Goal: Use online tool/utility: Utilize a website feature to perform a specific function

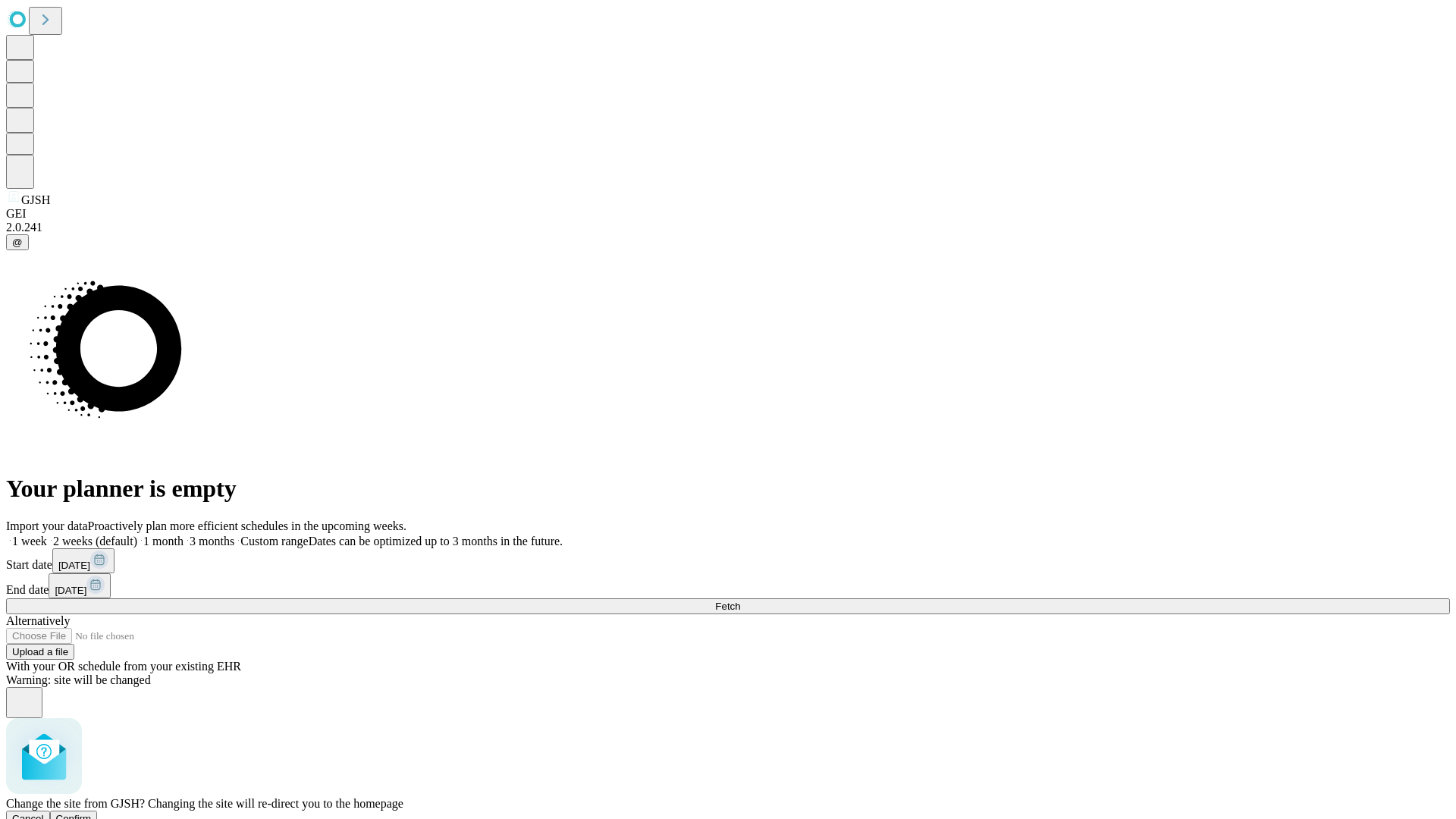
click at [92, 813] on span "Confirm" at bounding box center [74, 818] width 36 height 12
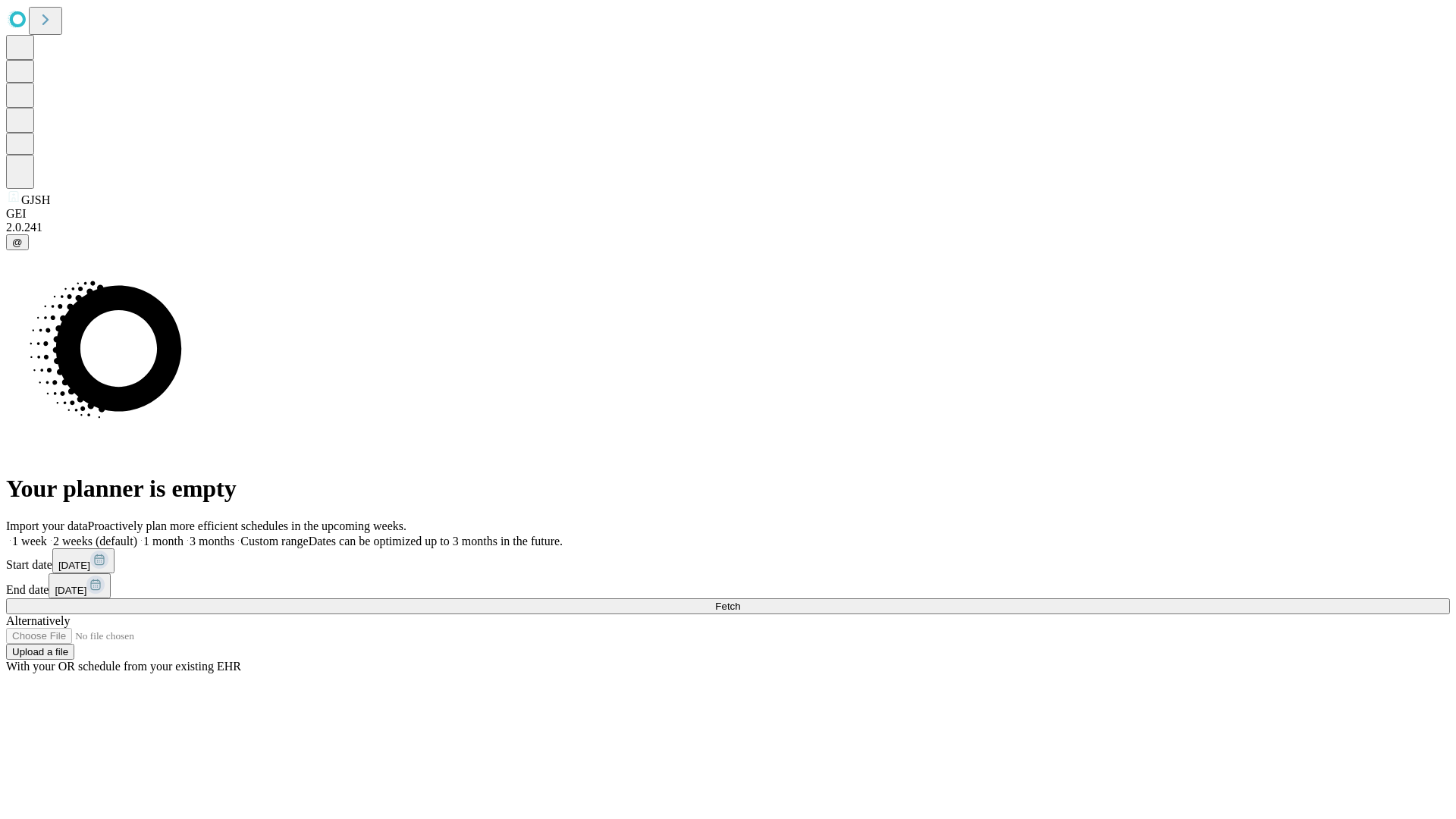
click at [138, 535] on label "2 weeks (default)" at bounding box center [92, 541] width 90 height 13
click at [740, 601] on span "Fetch" at bounding box center [728, 606] width 25 height 12
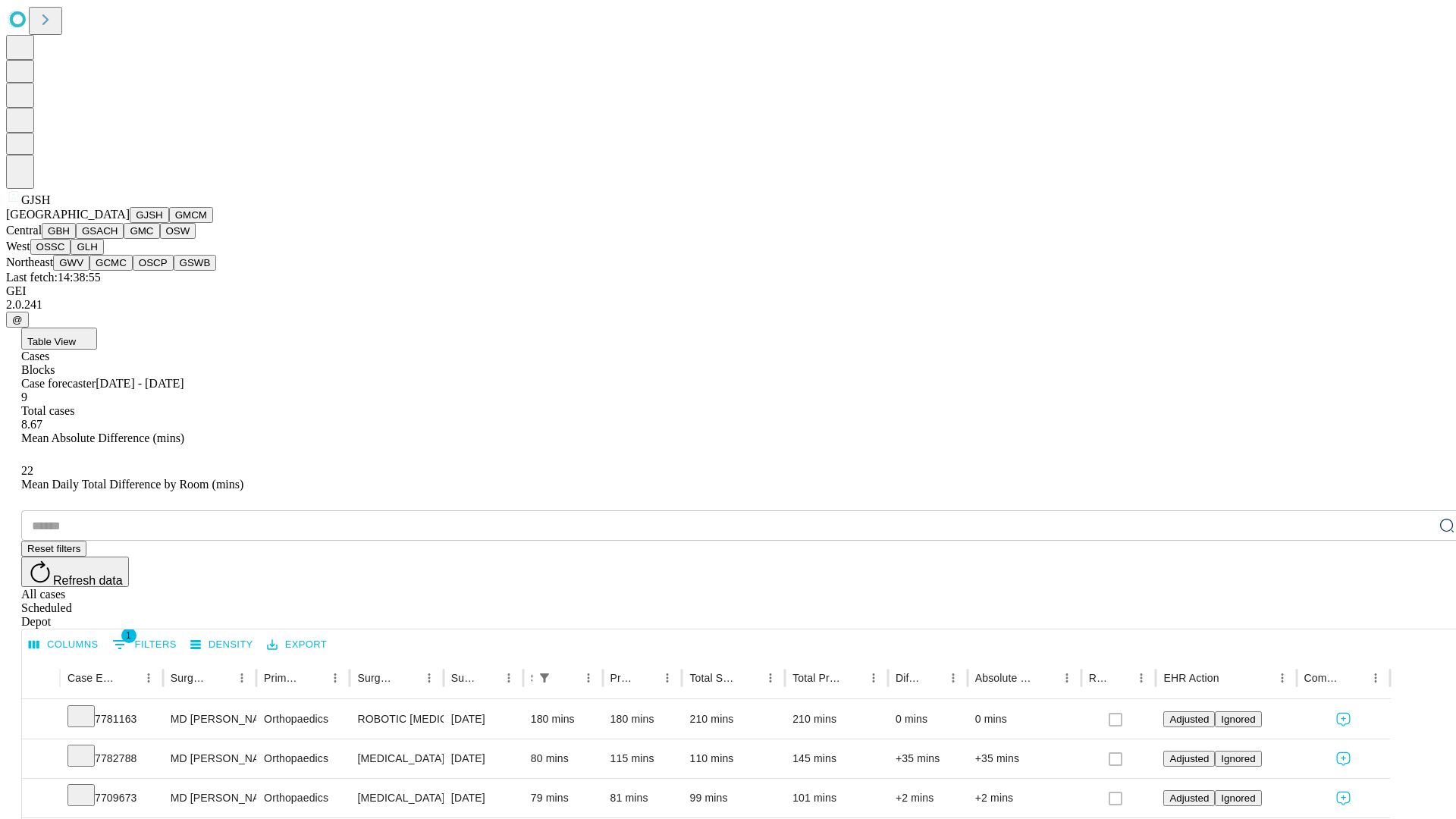
click at [169, 223] on button "GMCM" at bounding box center [190, 215] width 44 height 16
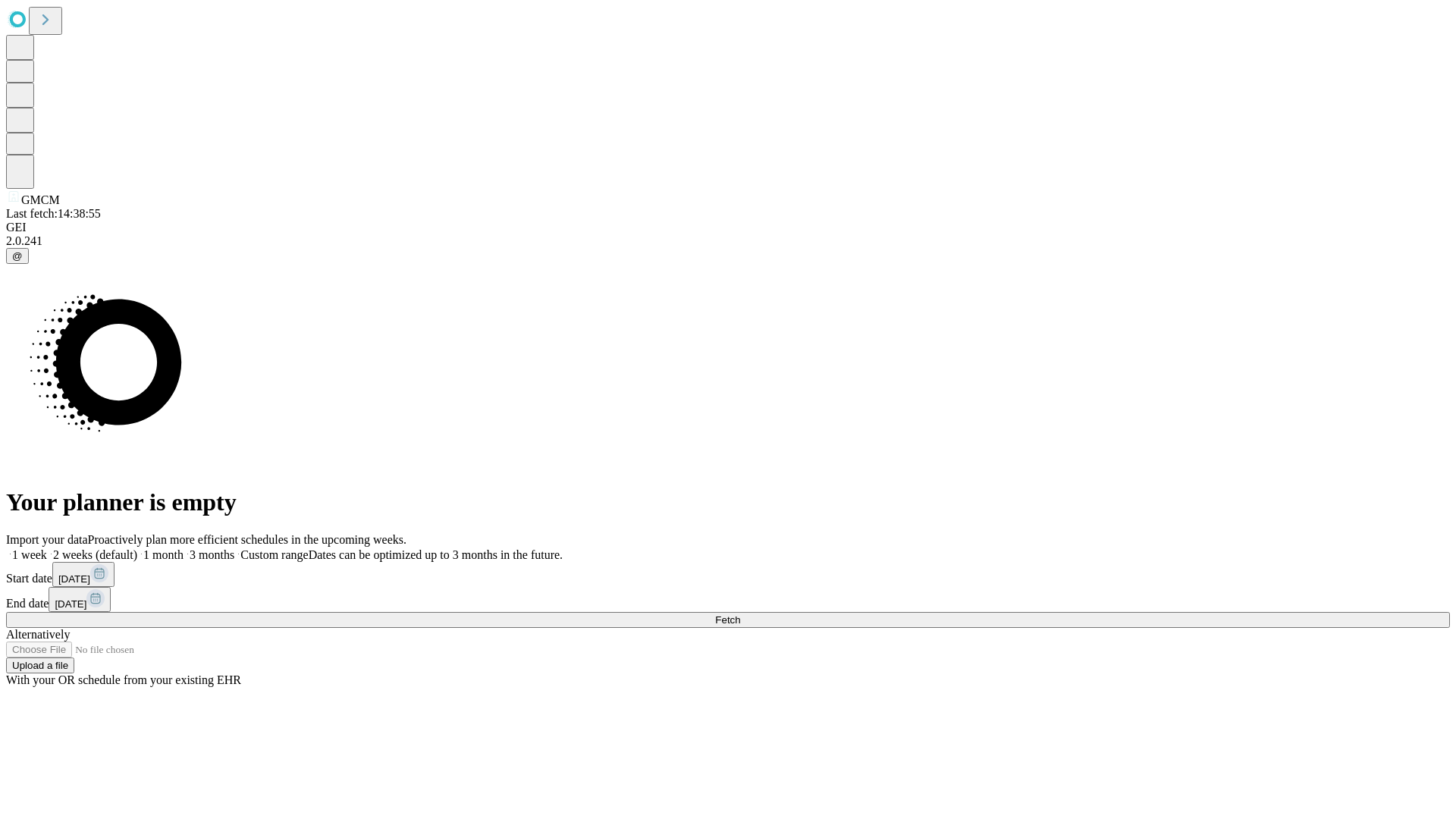
click at [138, 548] on label "2 weeks (default)" at bounding box center [92, 554] width 90 height 13
click at [740, 614] on span "Fetch" at bounding box center [728, 620] width 25 height 12
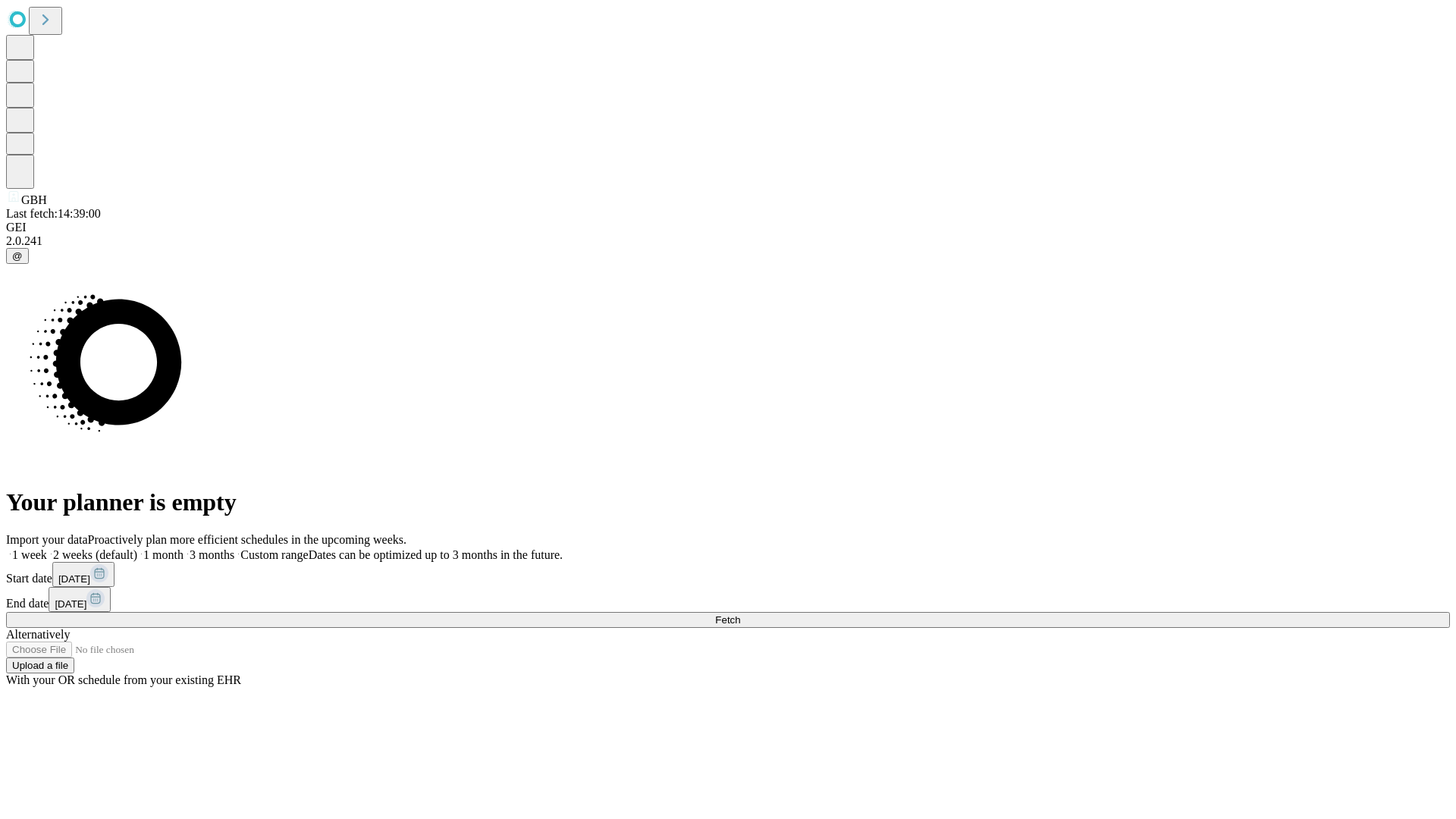
click at [138, 548] on label "2 weeks (default)" at bounding box center [92, 554] width 90 height 13
click at [740, 614] on span "Fetch" at bounding box center [728, 620] width 25 height 12
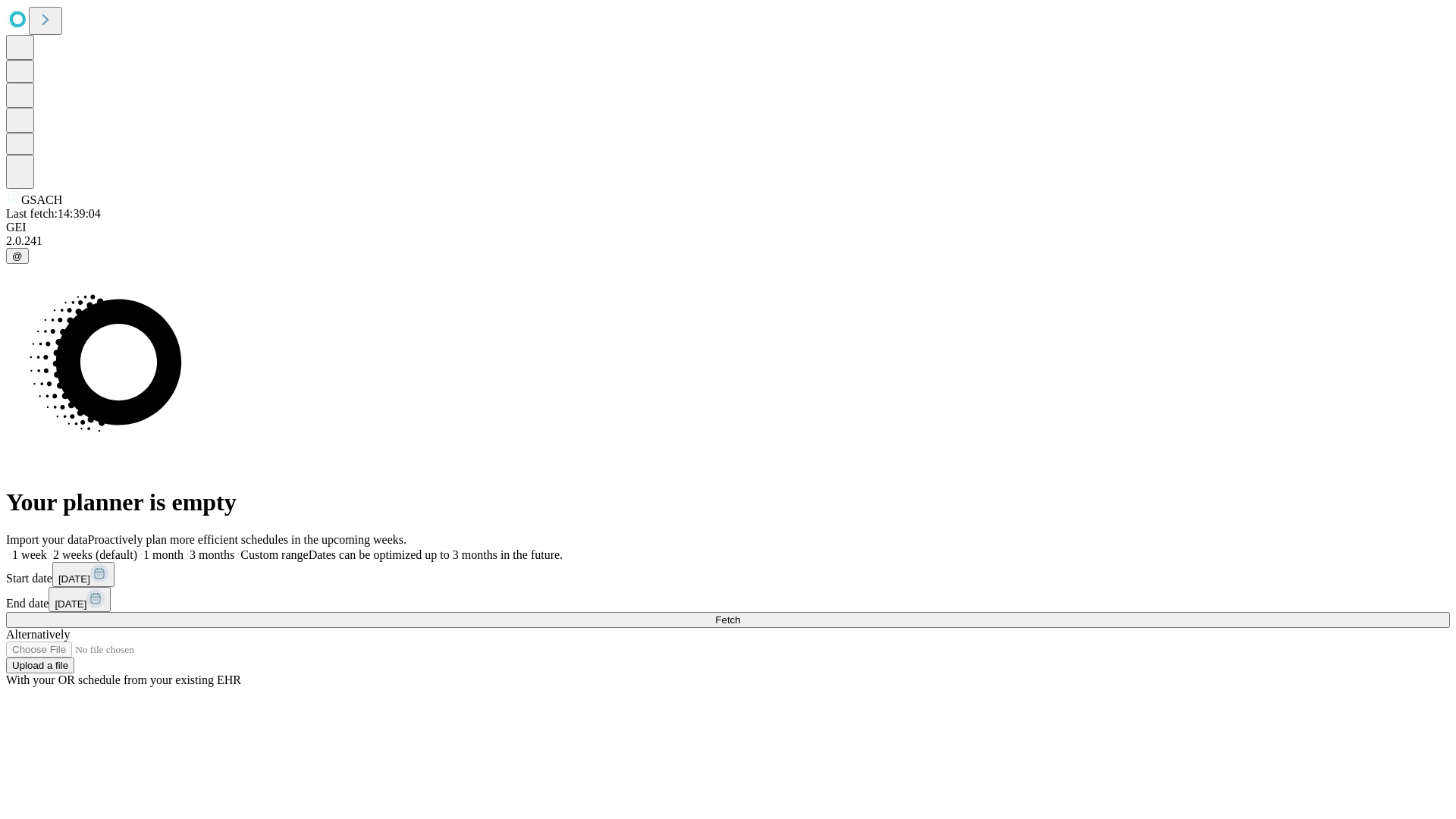
click at [138, 548] on label "2 weeks (default)" at bounding box center [92, 554] width 90 height 13
click at [740, 614] on span "Fetch" at bounding box center [728, 620] width 25 height 12
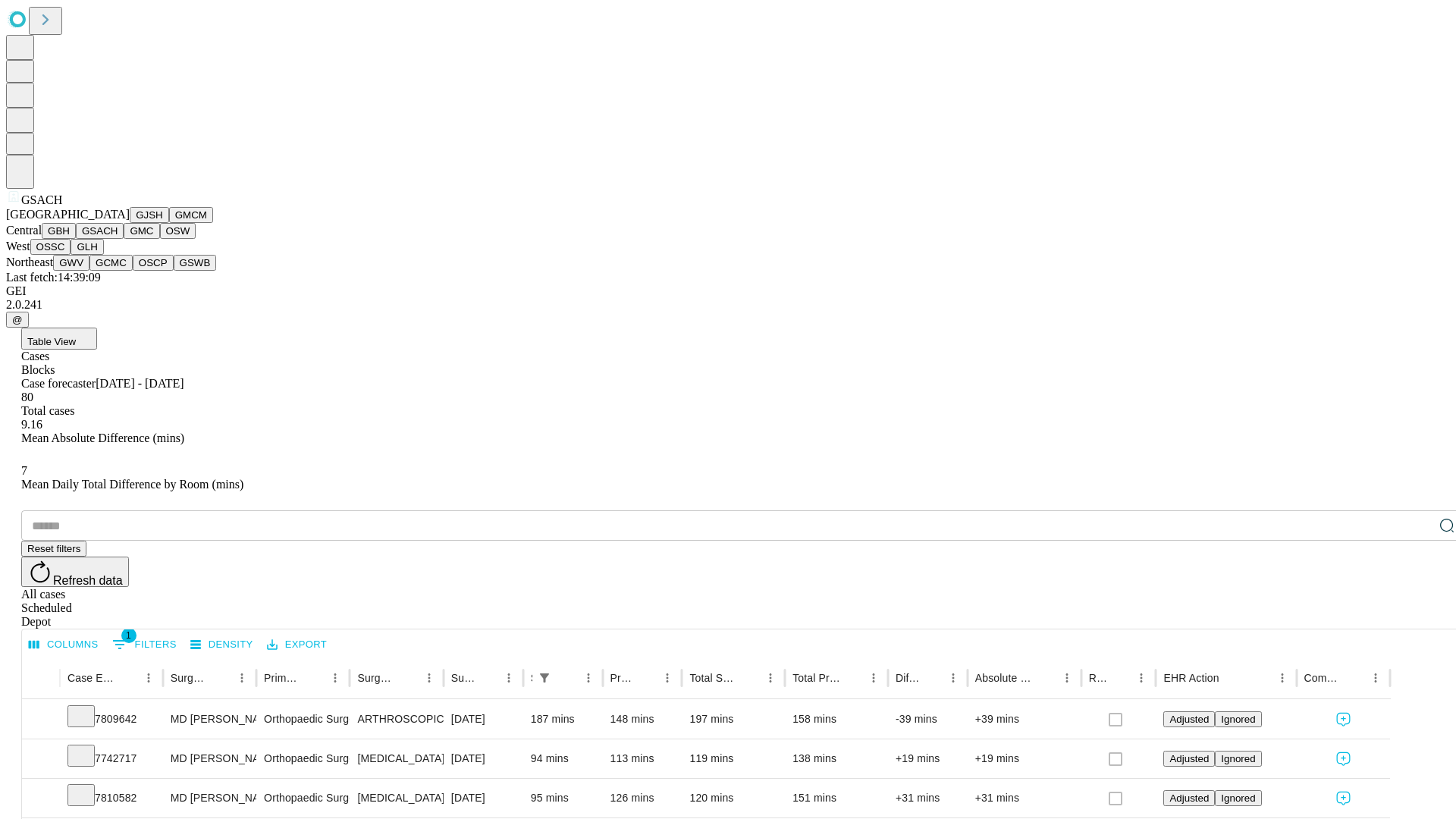
click at [123, 239] on button "GMC" at bounding box center [141, 231] width 36 height 16
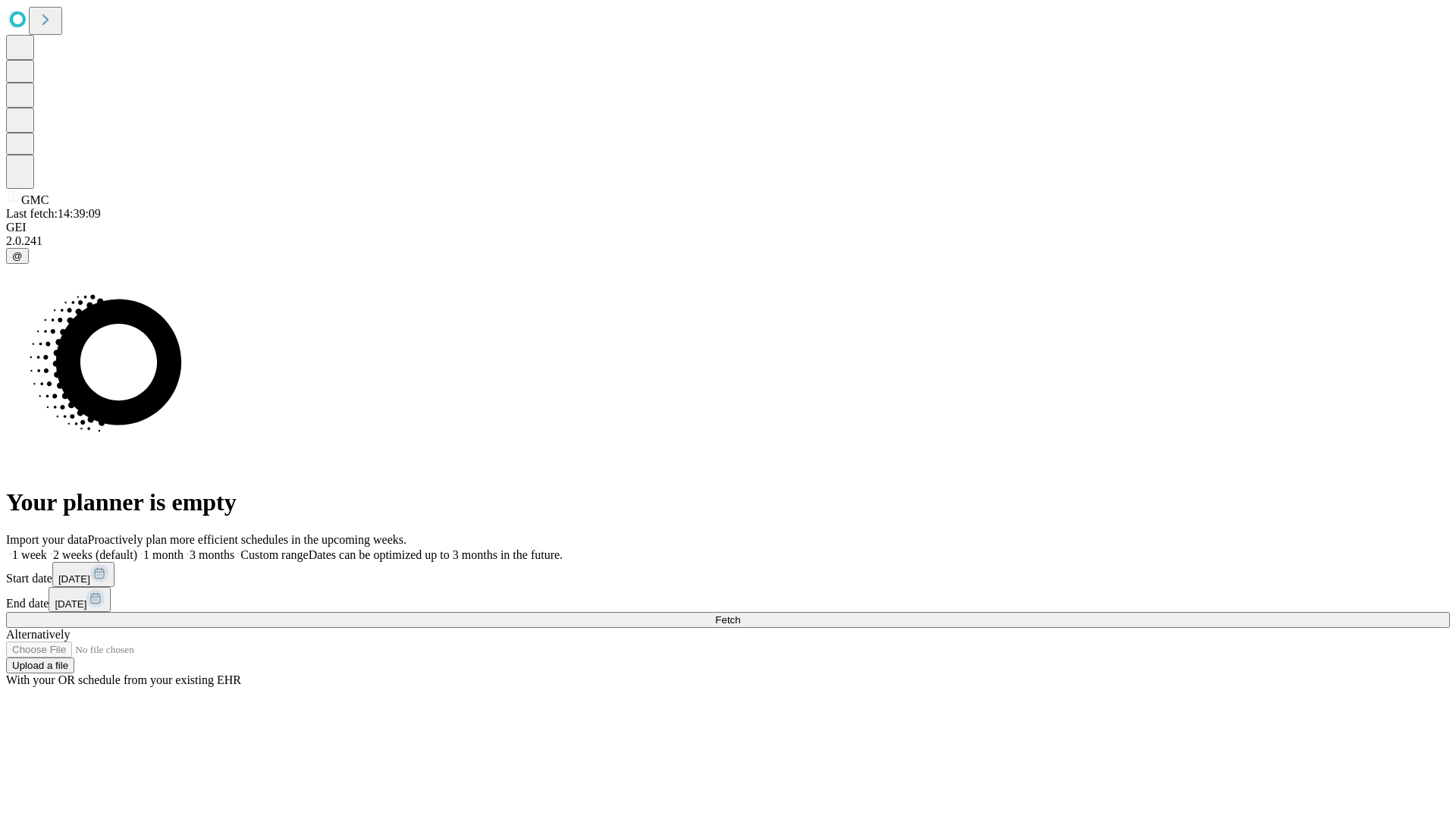
click at [138, 548] on label "2 weeks (default)" at bounding box center [92, 554] width 90 height 13
click at [740, 614] on span "Fetch" at bounding box center [728, 620] width 25 height 12
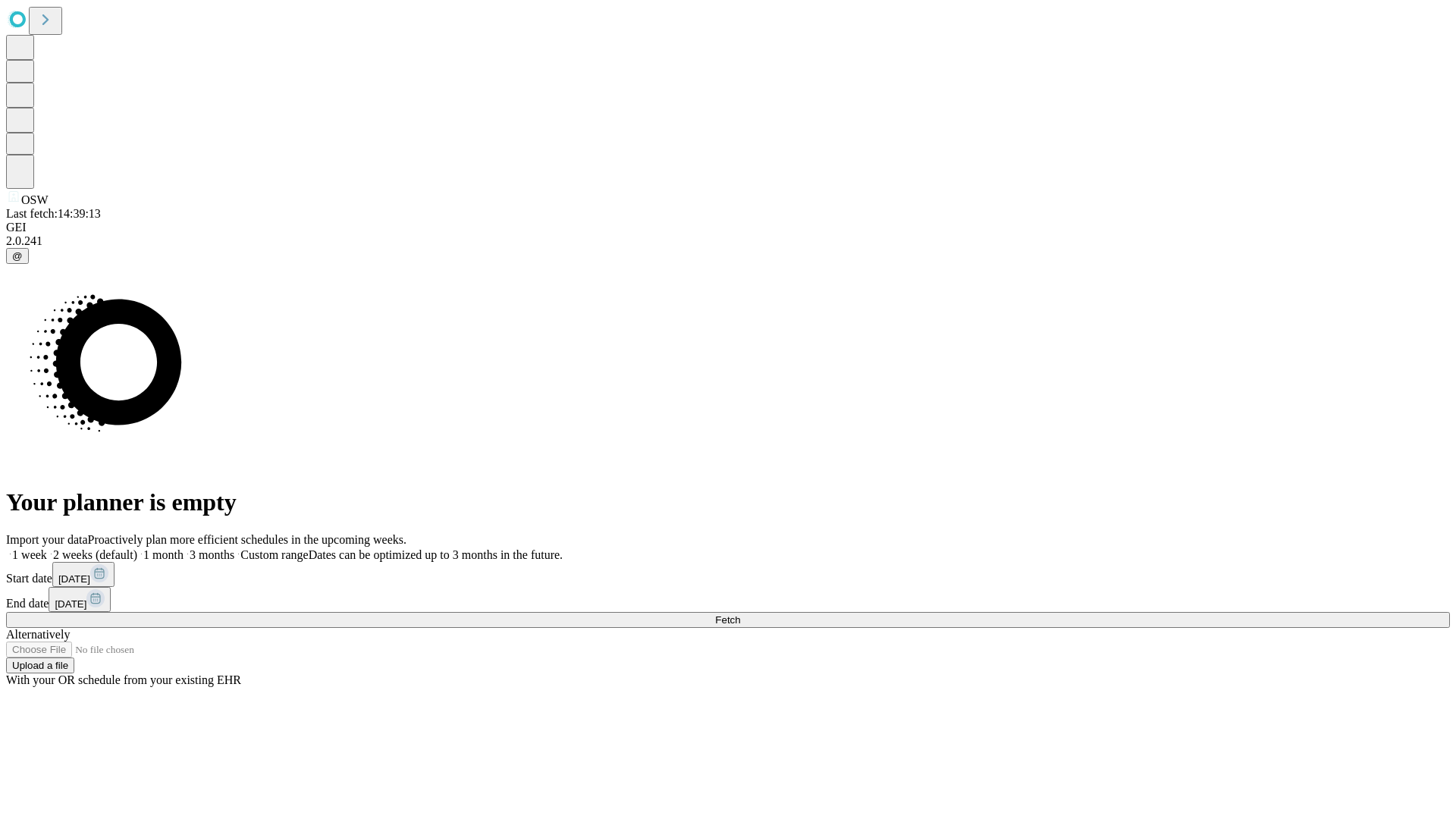
click at [138, 548] on label "2 weeks (default)" at bounding box center [92, 554] width 90 height 13
click at [740, 614] on span "Fetch" at bounding box center [728, 620] width 25 height 12
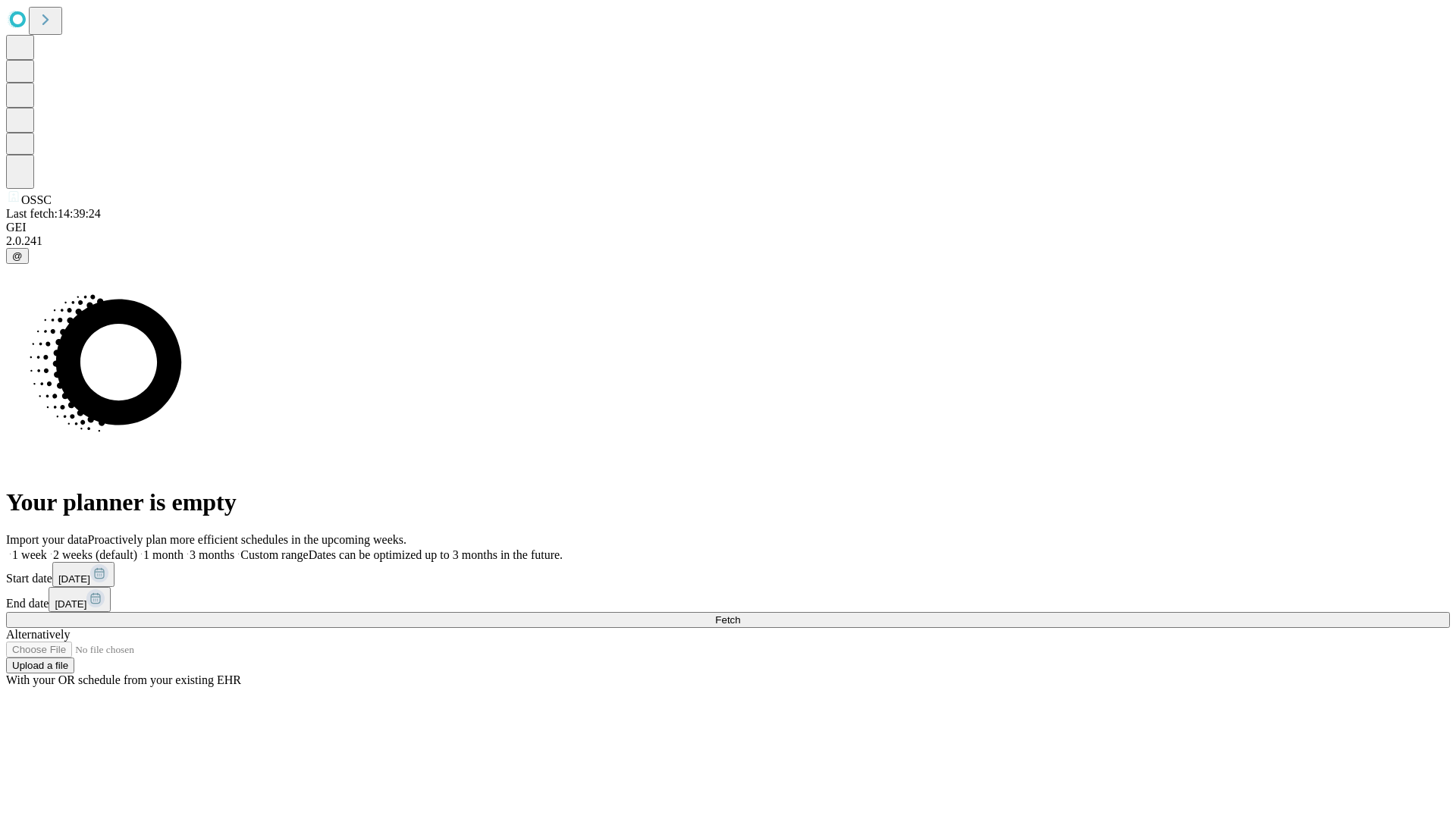
click at [138, 548] on label "2 weeks (default)" at bounding box center [92, 554] width 90 height 13
click at [740, 614] on span "Fetch" at bounding box center [728, 620] width 25 height 12
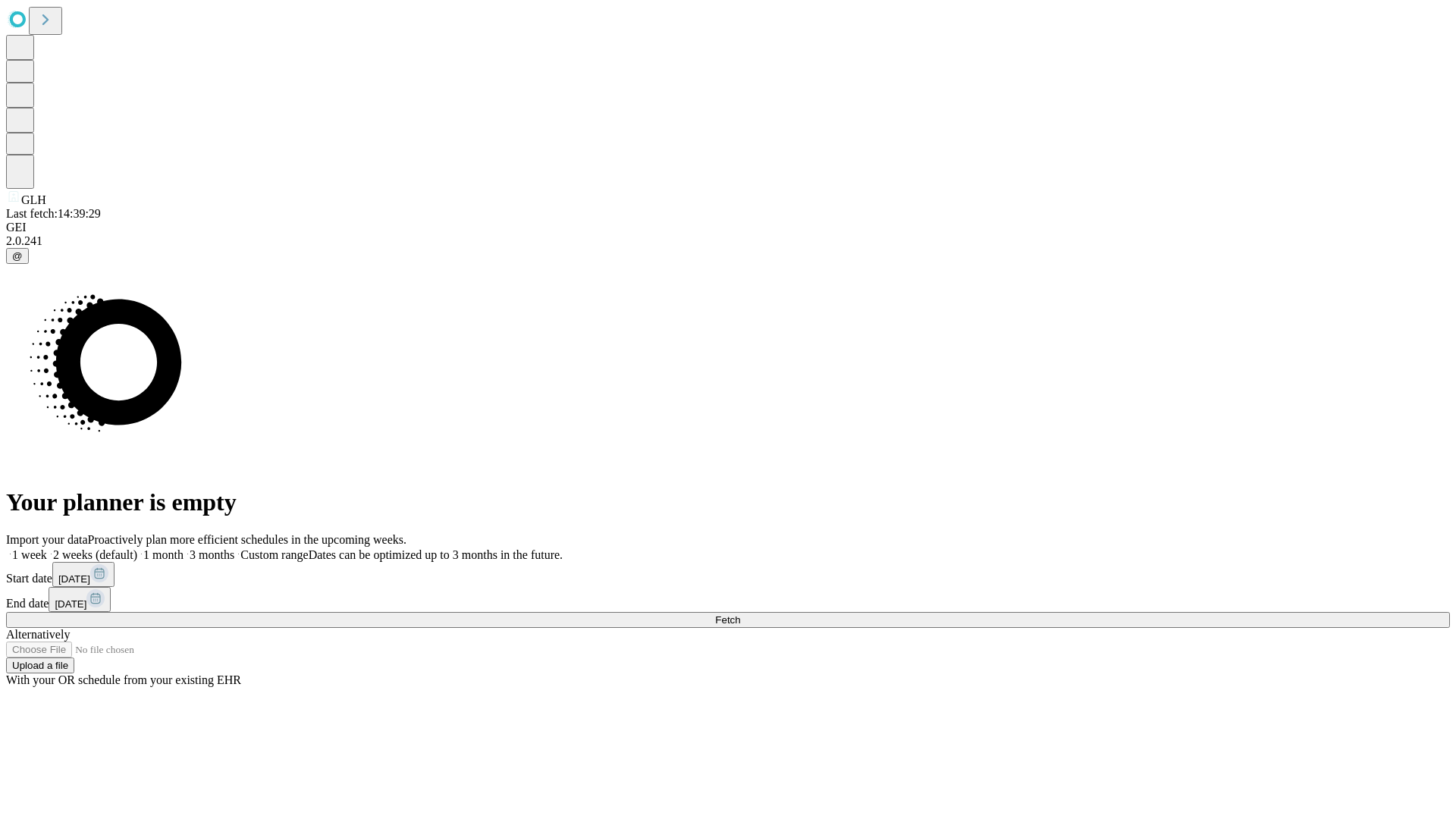
click at [138, 548] on label "2 weeks (default)" at bounding box center [92, 554] width 90 height 13
click at [740, 614] on span "Fetch" at bounding box center [728, 620] width 25 height 12
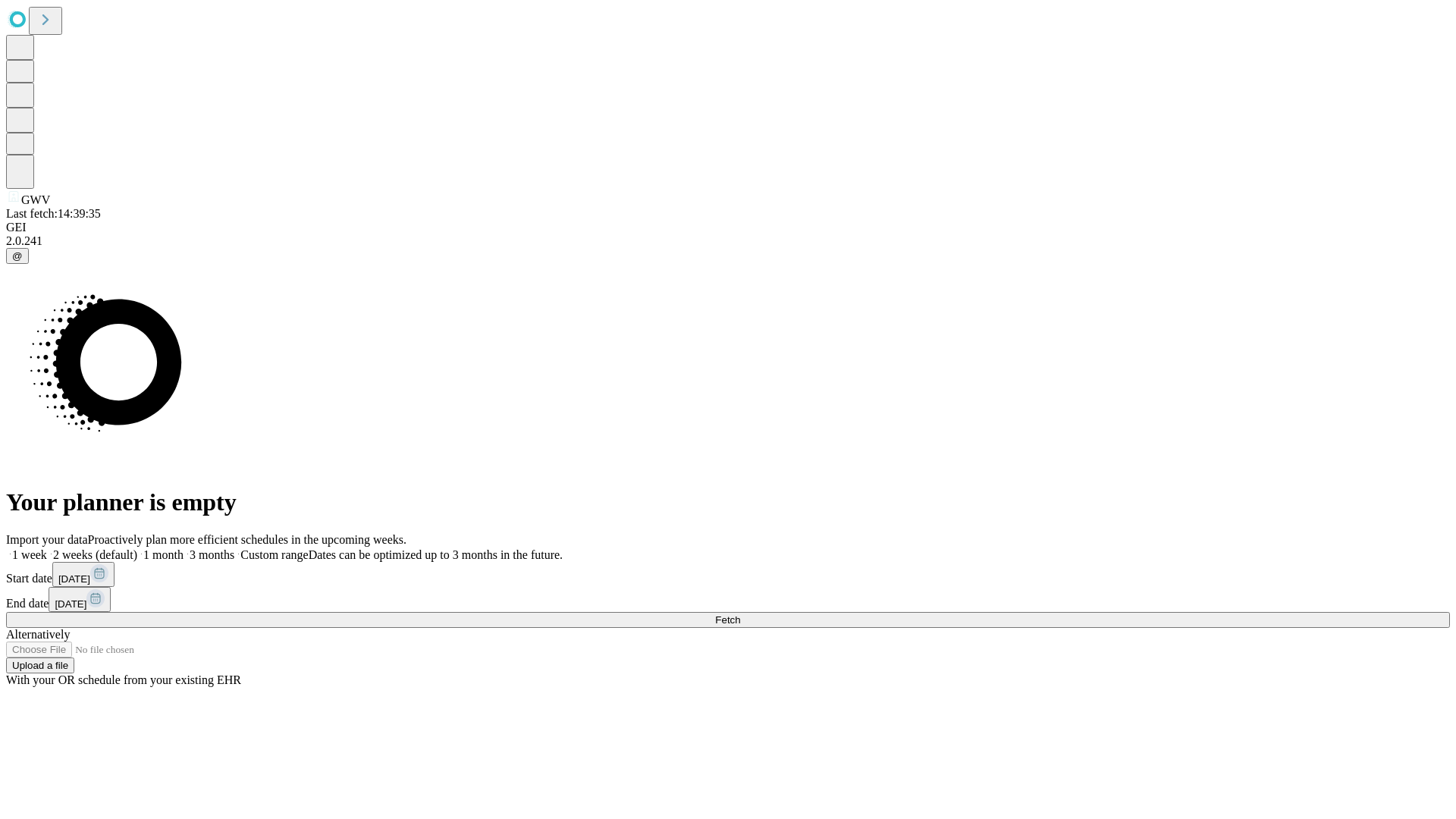
click at [138, 548] on label "2 weeks (default)" at bounding box center [92, 554] width 90 height 13
click at [740, 614] on span "Fetch" at bounding box center [728, 620] width 25 height 12
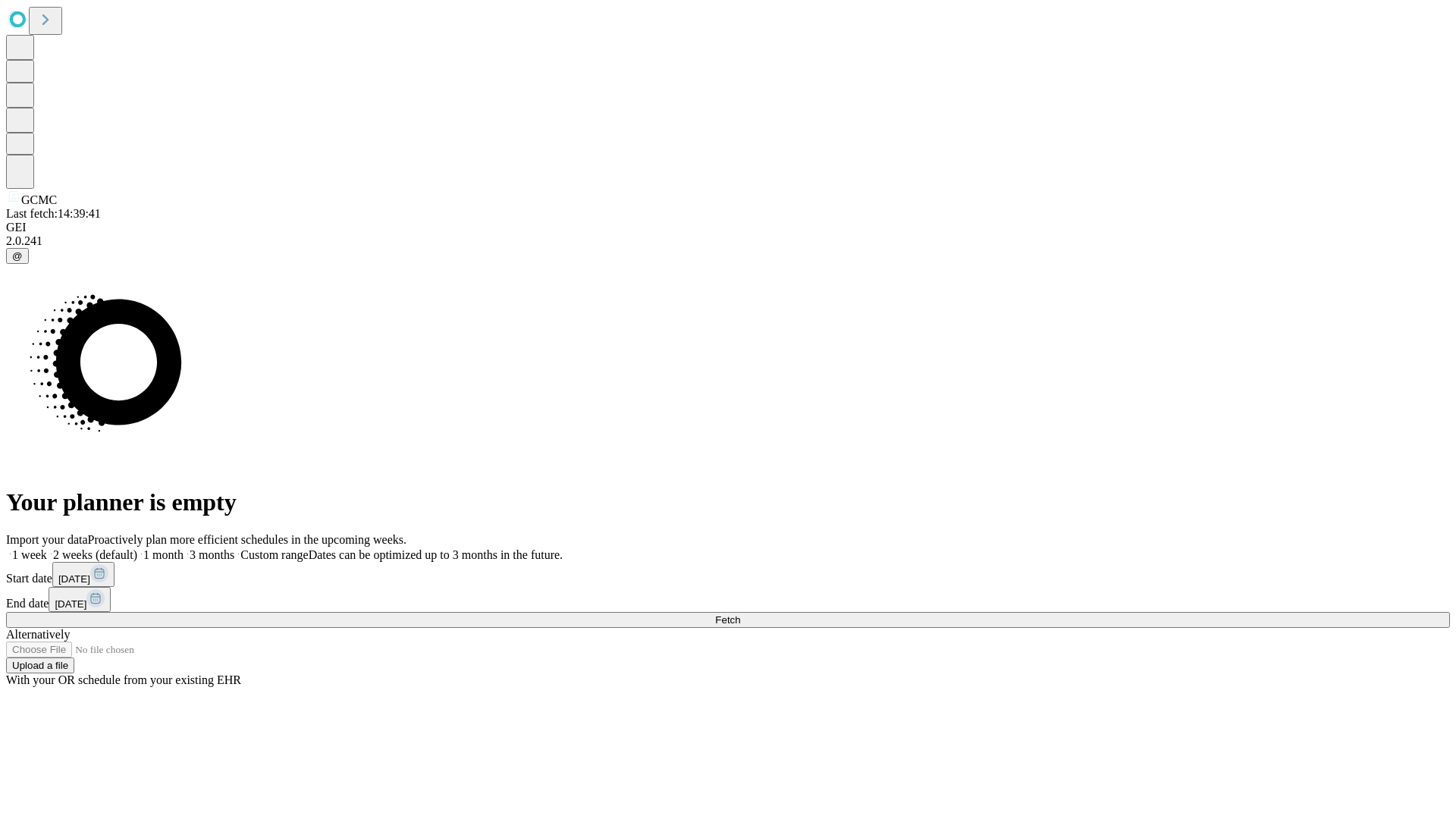
click at [138, 548] on label "2 weeks (default)" at bounding box center [92, 554] width 90 height 13
click at [740, 614] on span "Fetch" at bounding box center [728, 620] width 25 height 12
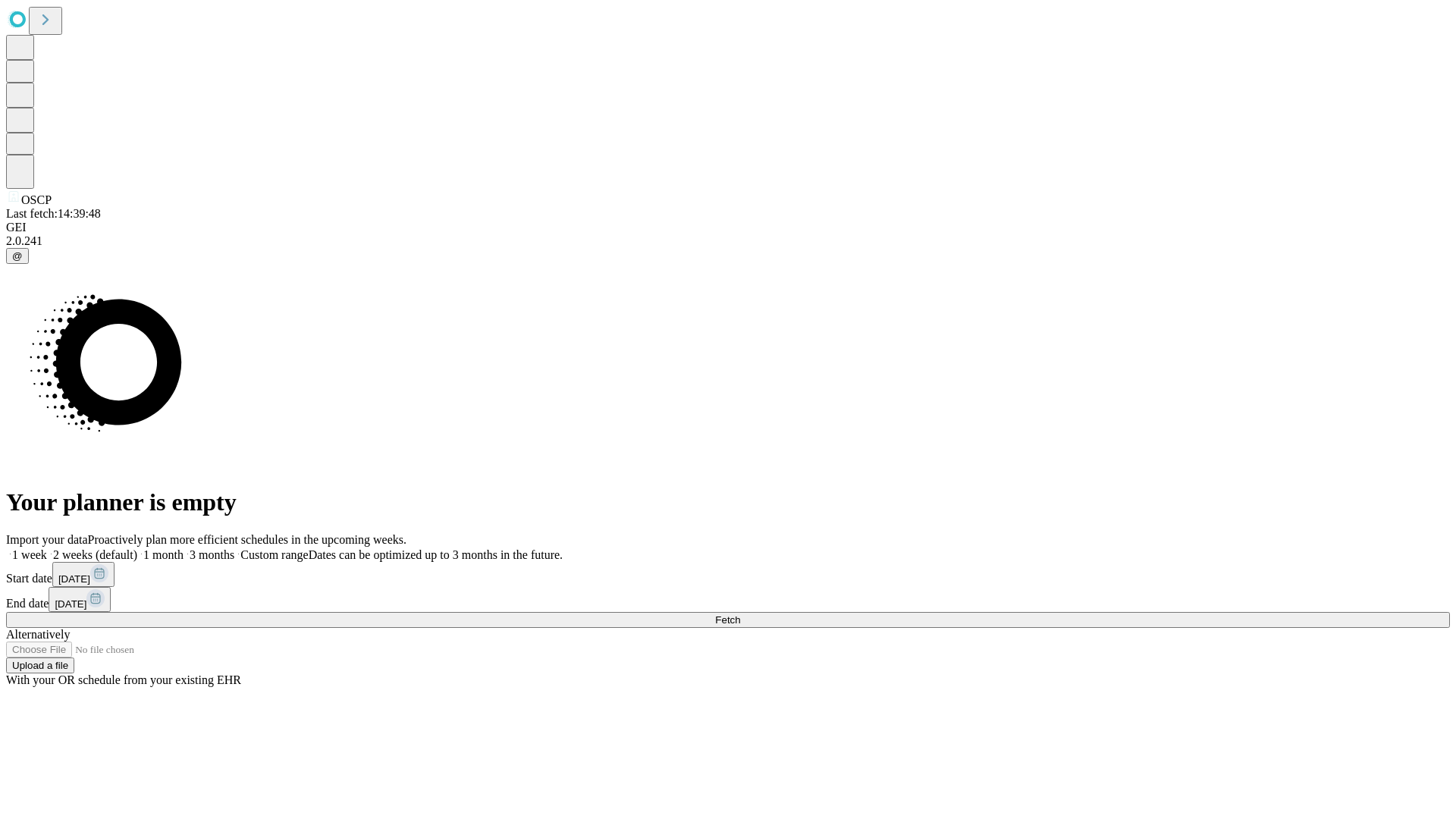
click at [138, 548] on label "2 weeks (default)" at bounding box center [92, 554] width 90 height 13
click at [740, 614] on span "Fetch" at bounding box center [728, 620] width 25 height 12
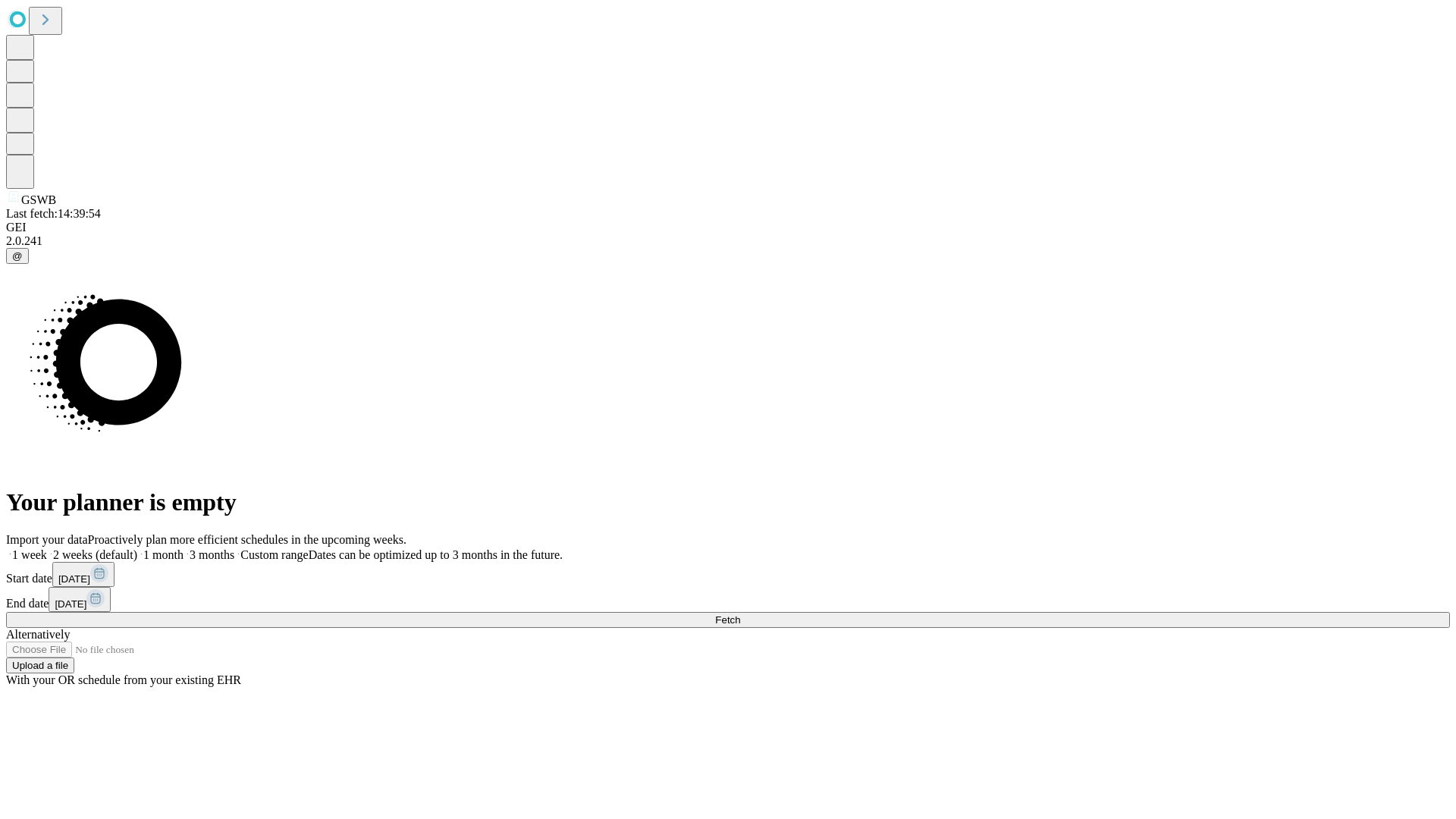
click at [138, 548] on label "2 weeks (default)" at bounding box center [92, 554] width 90 height 13
click at [740, 614] on span "Fetch" at bounding box center [728, 620] width 25 height 12
